Goal: Navigation & Orientation: Find specific page/section

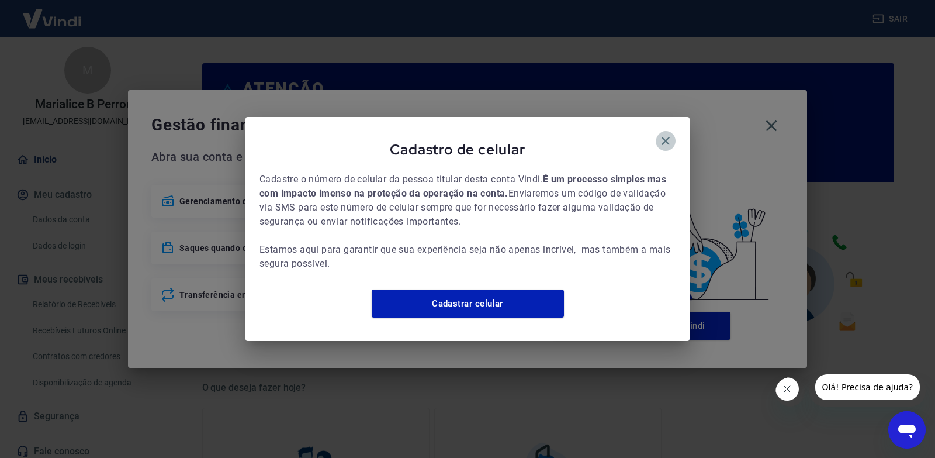
click at [656, 137] on button "button" at bounding box center [666, 141] width 20 height 20
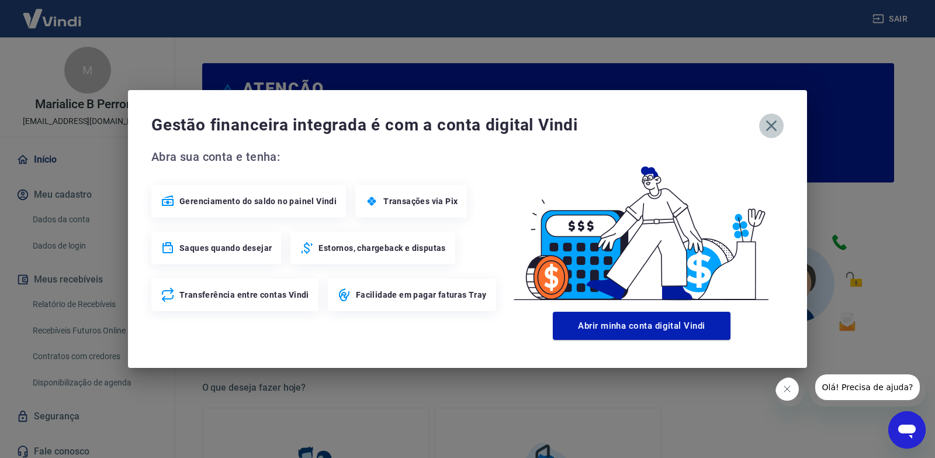
click at [777, 125] on icon "button" at bounding box center [771, 125] width 19 height 19
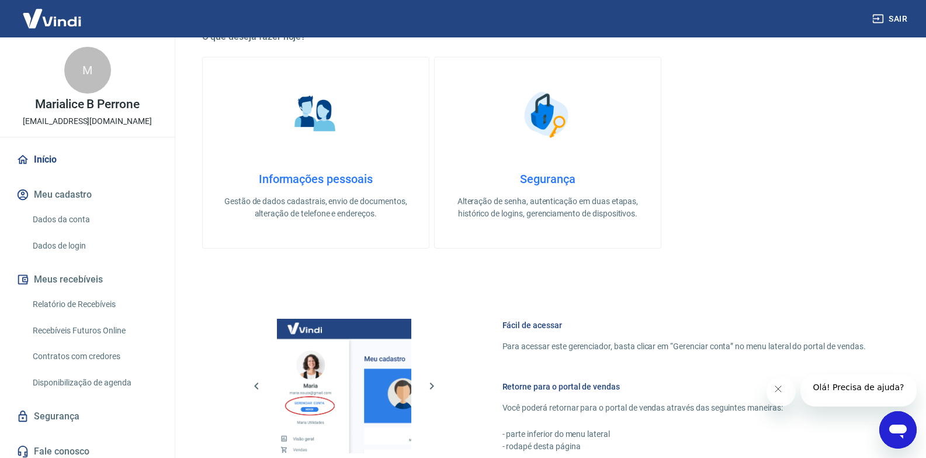
scroll to position [578, 0]
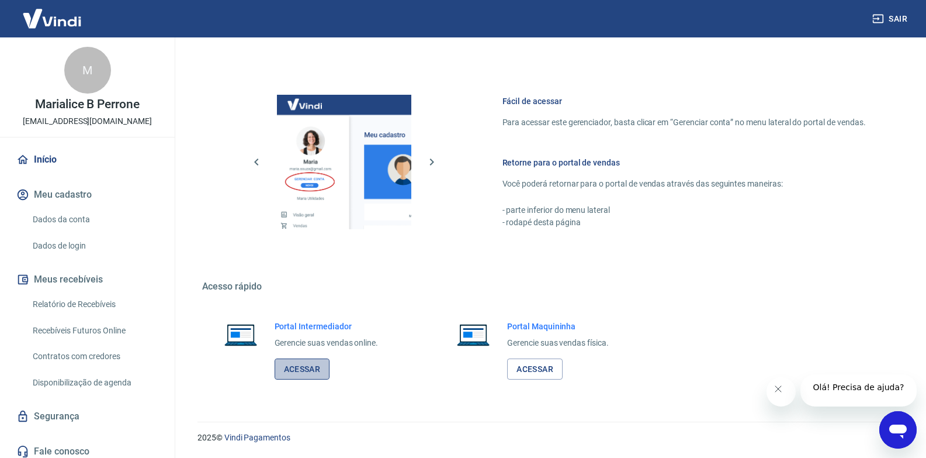
click at [318, 368] on link "Acessar" at bounding box center [303, 369] width 56 height 22
